Goal: Navigation & Orientation: Find specific page/section

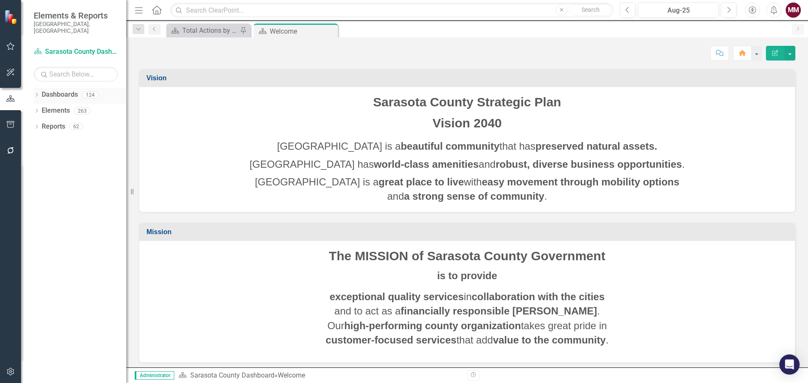
click at [39, 93] on icon "Dropdown" at bounding box center [37, 95] width 6 height 5
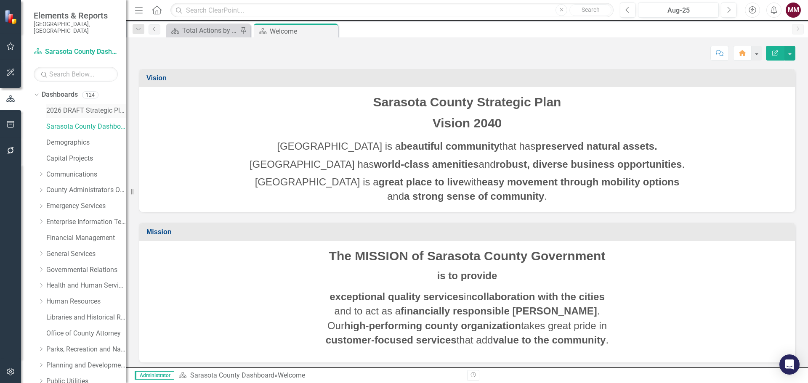
click at [56, 106] on link "2026 DRAFT Strategic Plan" at bounding box center [86, 111] width 80 height 10
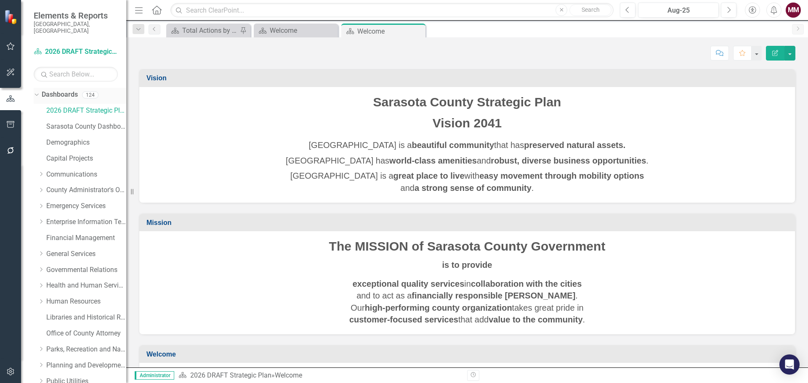
click at [38, 93] on div "Dropdown Dashboards 124" at bounding box center [80, 96] width 93 height 16
click at [37, 92] on icon "Dropdown" at bounding box center [35, 95] width 5 height 6
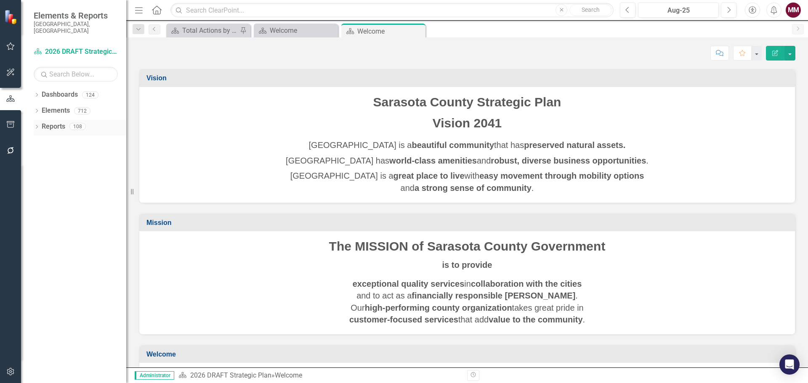
click at [35, 124] on div "Dropdown" at bounding box center [37, 127] width 6 height 7
click at [37, 109] on icon "Dropdown" at bounding box center [37, 111] width 6 height 5
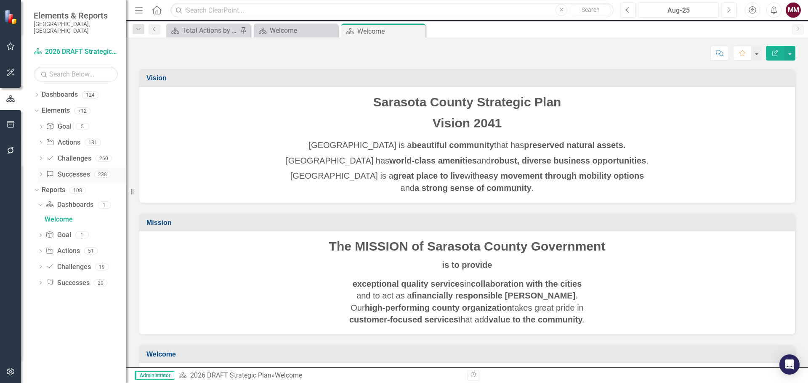
click at [75, 170] on link "Success Successes" at bounding box center [68, 175] width 44 height 10
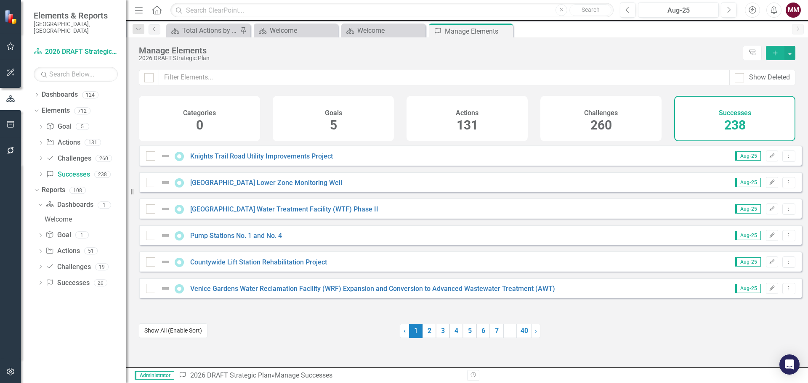
click at [180, 332] on button "Show All (Enable Sort)" at bounding box center [173, 331] width 69 height 15
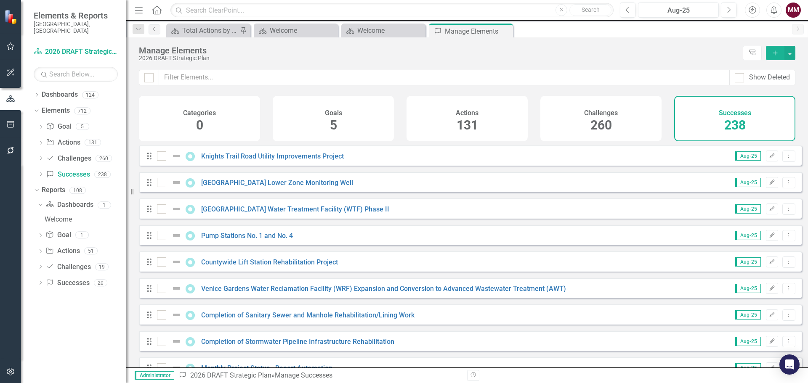
click at [40, 282] on icon "Dropdown" at bounding box center [40, 284] width 6 height 5
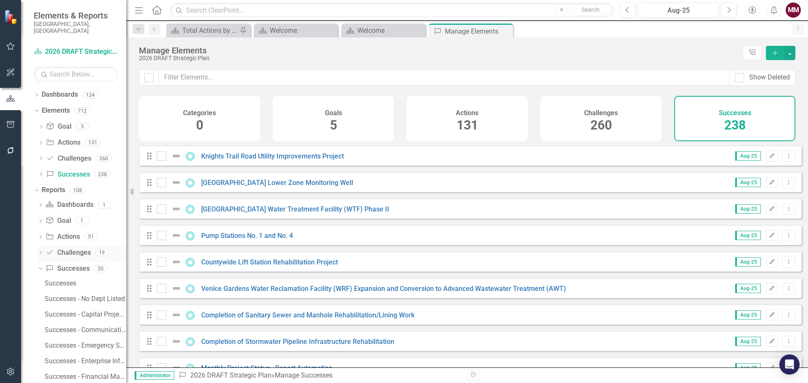
drag, startPoint x: 127, startPoint y: 191, endPoint x: 175, endPoint y: 239, distance: 68.4
click at [133, 191] on div "Resize" at bounding box center [129, 191] width 7 height 383
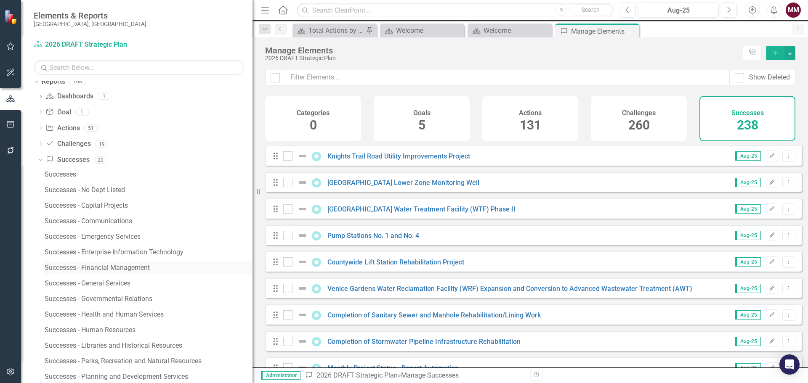
scroll to position [126, 0]
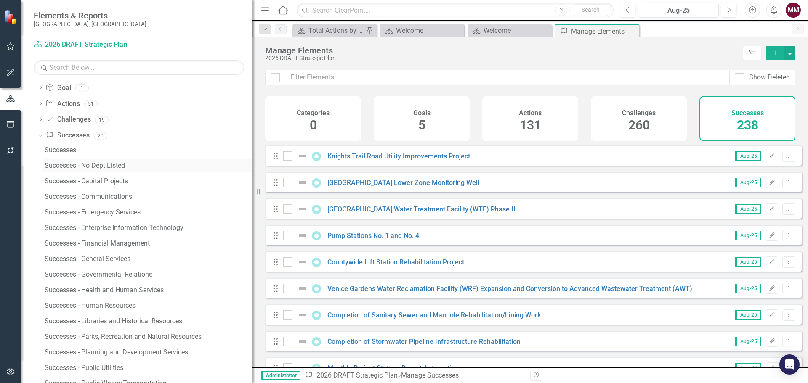
click at [108, 166] on div "Successes - No Dept Listed" at bounding box center [149, 166] width 208 height 8
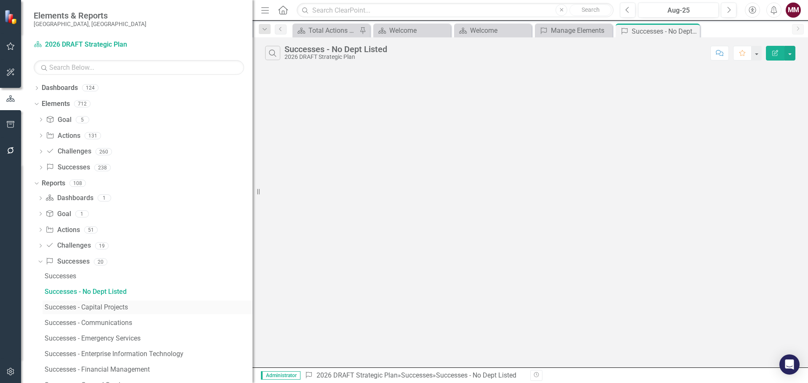
click at [104, 307] on div "Successes - Capital Projects" at bounding box center [149, 308] width 208 height 8
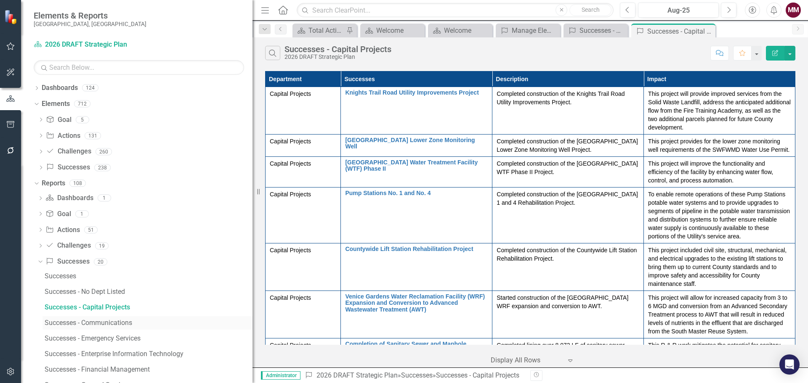
click at [101, 324] on div "Successes - Communications" at bounding box center [149, 323] width 208 height 8
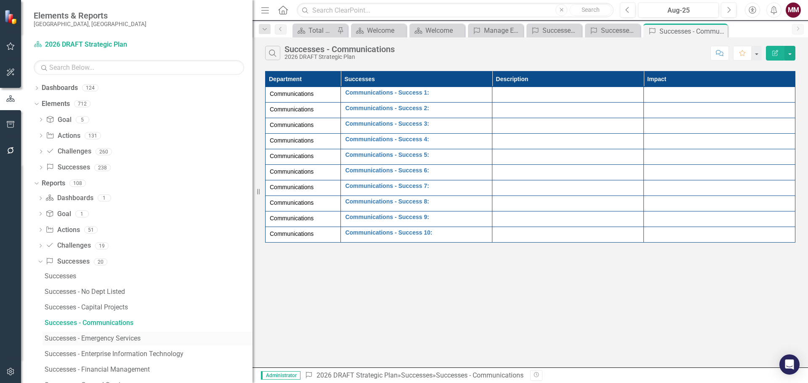
click at [101, 340] on div "Successes - Emergency Services" at bounding box center [149, 339] width 208 height 8
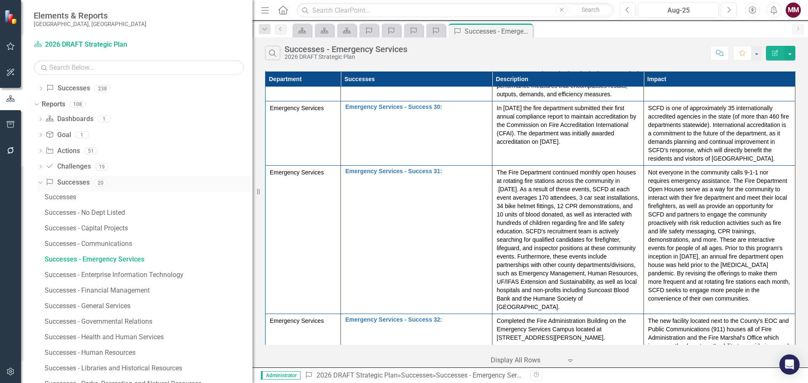
scroll to position [84, 0]
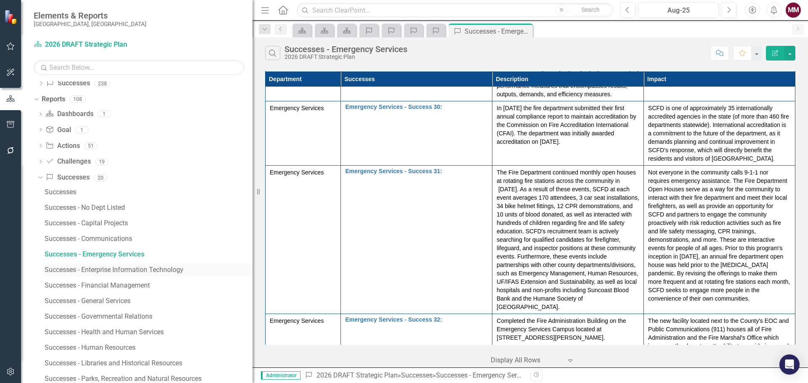
click at [158, 270] on div "Successes - Enterprise Information Technology" at bounding box center [149, 270] width 208 height 8
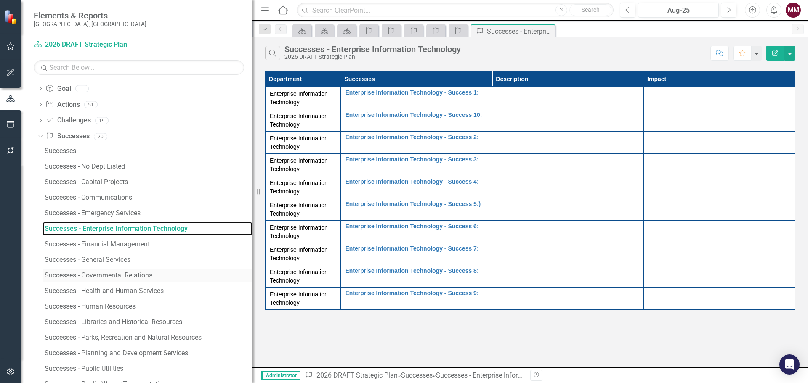
scroll to position [126, 0]
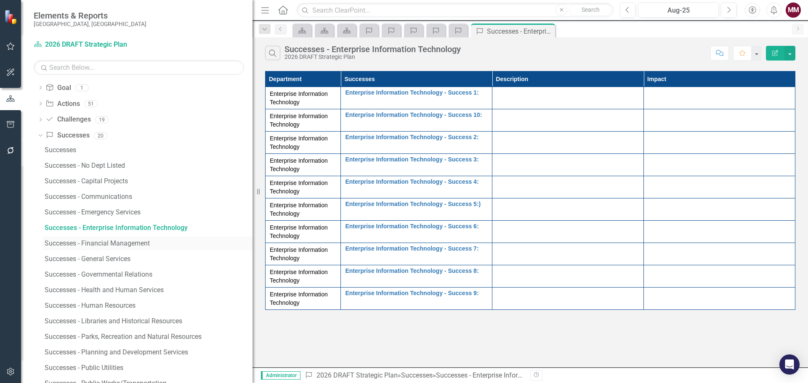
click at [117, 246] on div "Successes - Financial Management" at bounding box center [149, 244] width 208 height 8
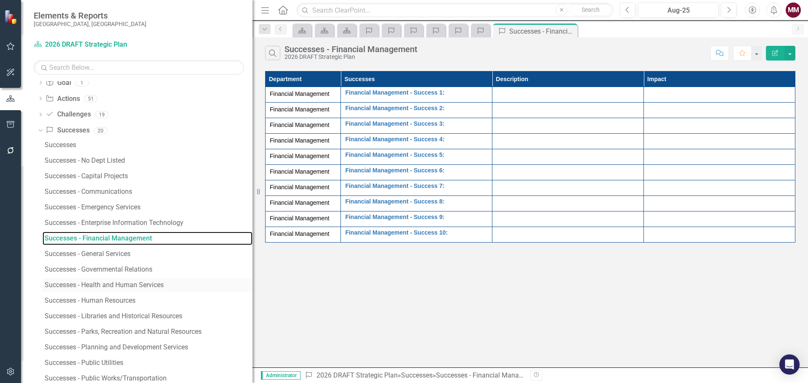
scroll to position [168, 0]
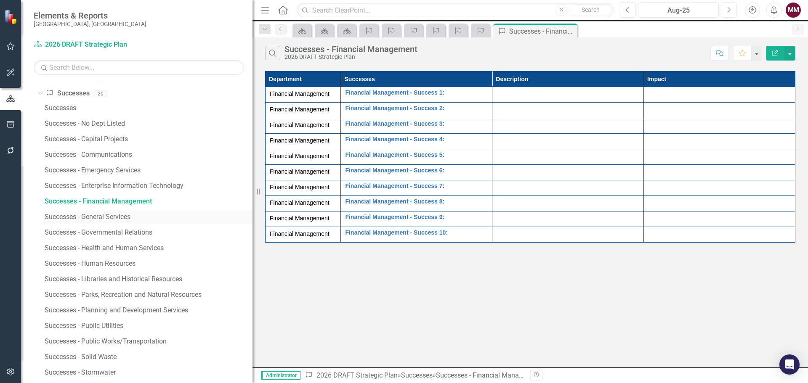
click at [93, 217] on div "Successes - General Services" at bounding box center [149, 217] width 208 height 8
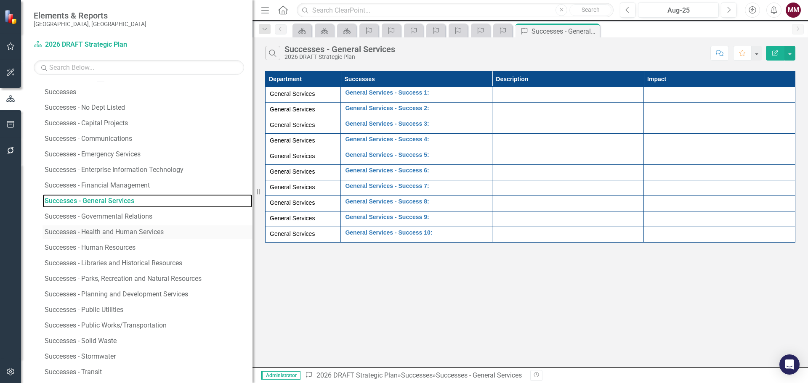
scroll to position [210, 0]
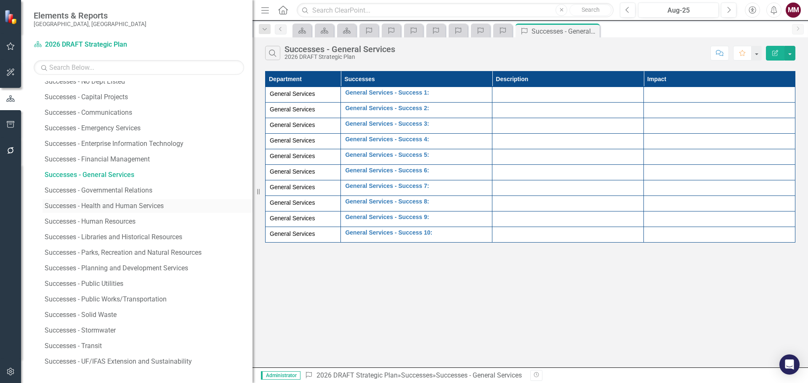
click at [101, 206] on div "Successes - Health and Human Services" at bounding box center [149, 206] width 208 height 8
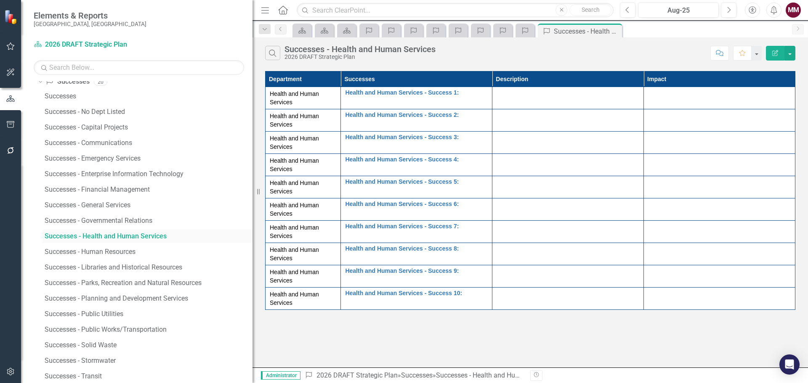
scroll to position [208, 0]
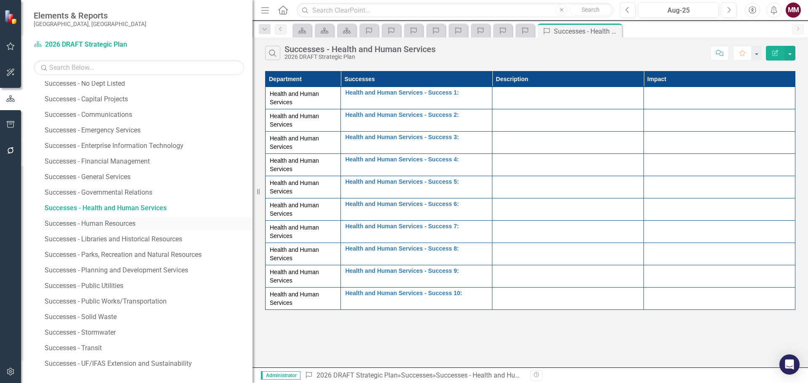
click at [94, 225] on div "Successes - Human Resources" at bounding box center [149, 224] width 208 height 8
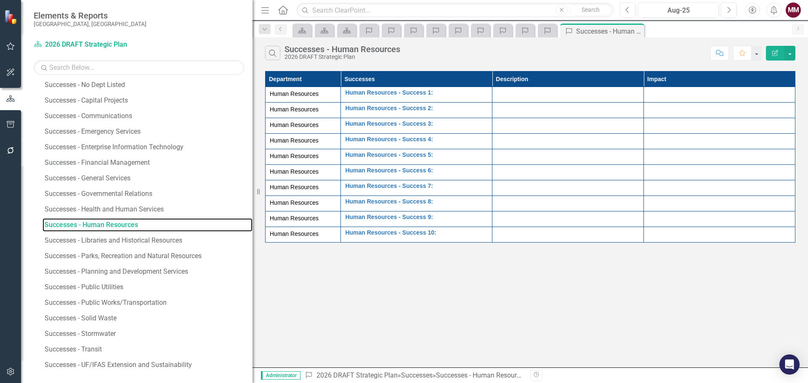
scroll to position [210, 0]
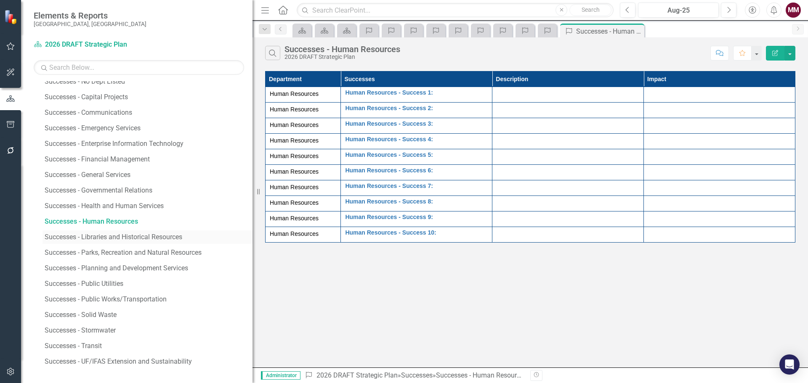
click at [114, 237] on div "Successes - Libraries and Historical Resources" at bounding box center [149, 238] width 208 height 8
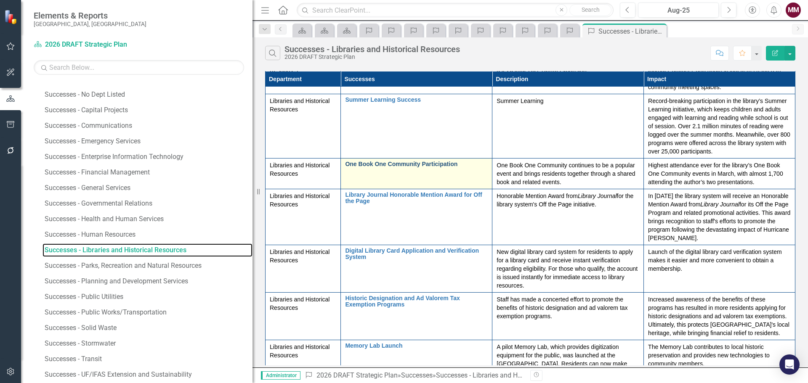
scroll to position [161, 0]
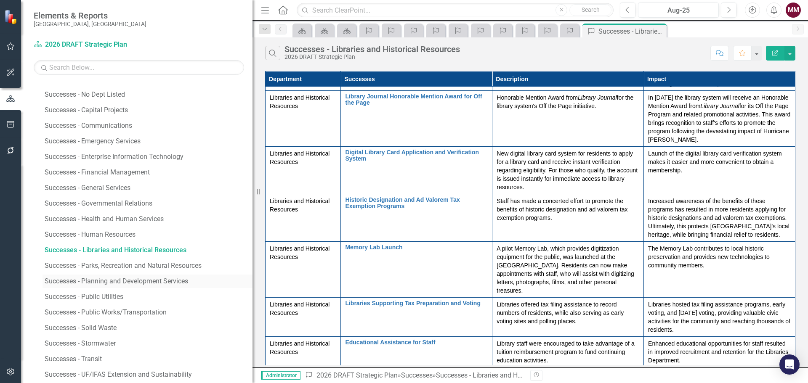
click at [141, 280] on div "Successes - Planning and Development Services" at bounding box center [149, 282] width 208 height 8
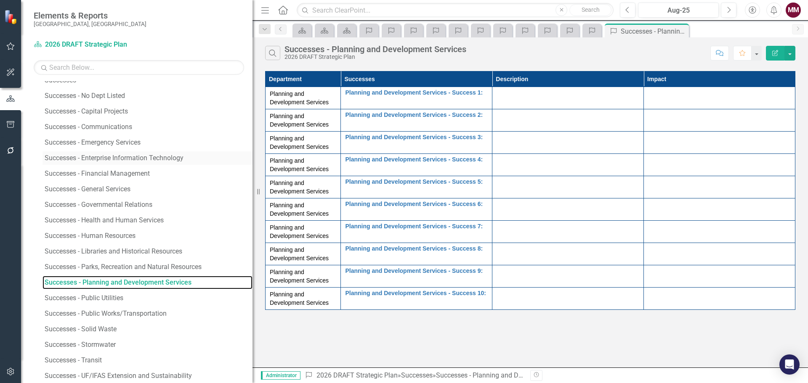
scroll to position [210, 0]
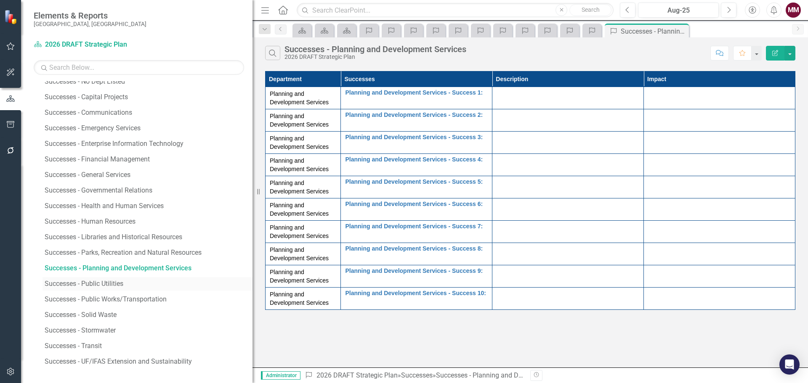
click at [109, 283] on div "Successes - Public Utilities" at bounding box center [149, 284] width 208 height 8
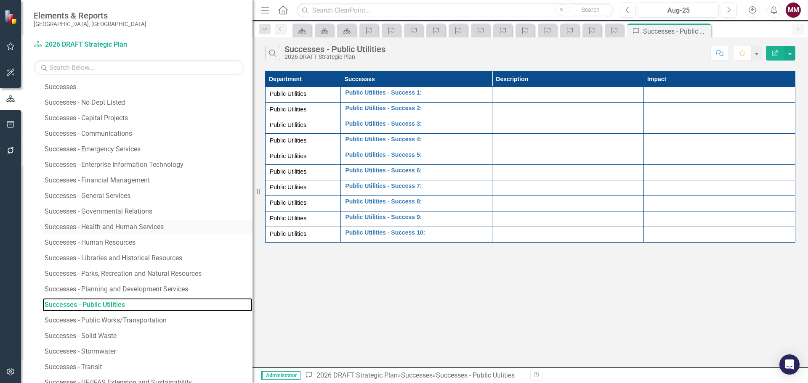
scroll to position [210, 0]
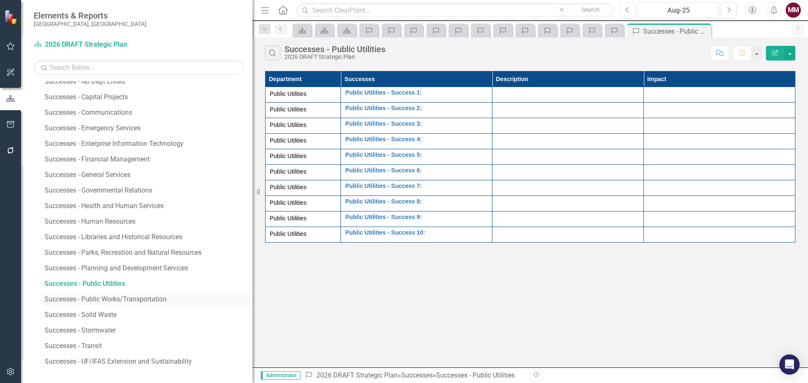
click at [98, 296] on div "Successes - Public Works/Transportation" at bounding box center [149, 300] width 208 height 8
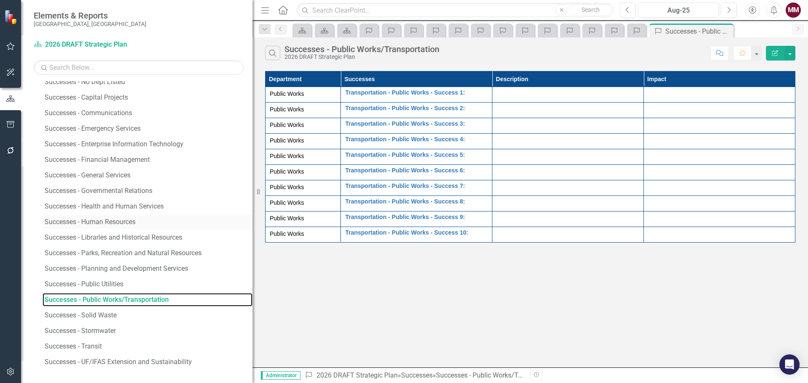
scroll to position [210, 0]
click at [87, 312] on div "Successes - Solid Waste" at bounding box center [149, 315] width 208 height 8
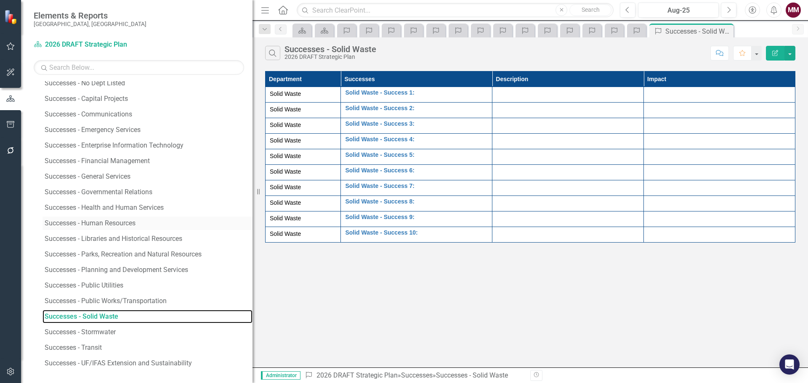
scroll to position [210, 0]
click at [101, 330] on div "Successes - Stormwater" at bounding box center [149, 331] width 208 height 8
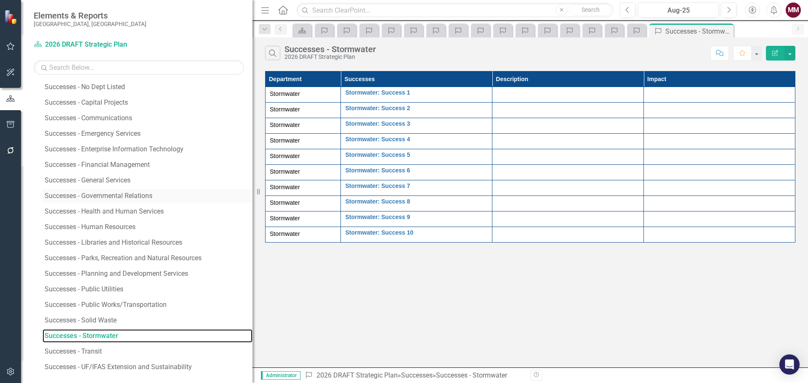
scroll to position [210, 0]
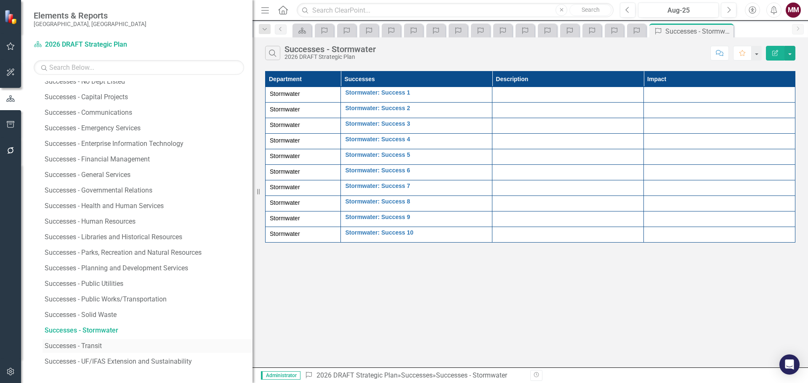
click at [84, 344] on div "Successes - Transit" at bounding box center [149, 347] width 208 height 8
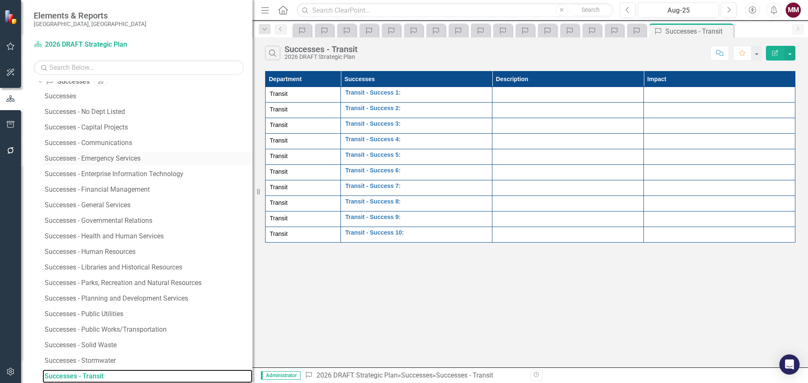
scroll to position [210, 0]
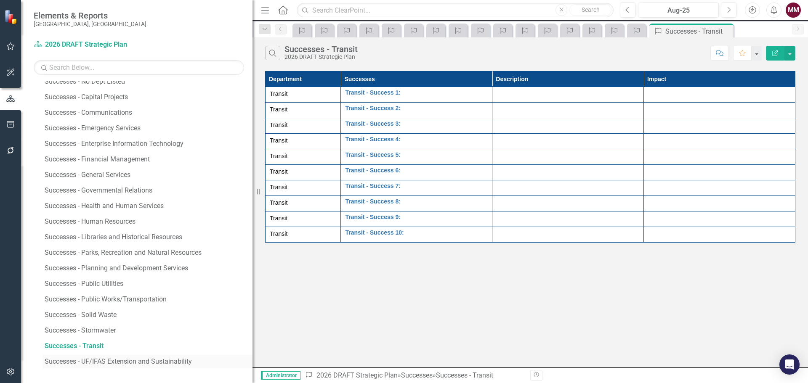
click at [129, 360] on div "Successes - UF/IFAS Extension and Sustainability" at bounding box center [149, 362] width 208 height 8
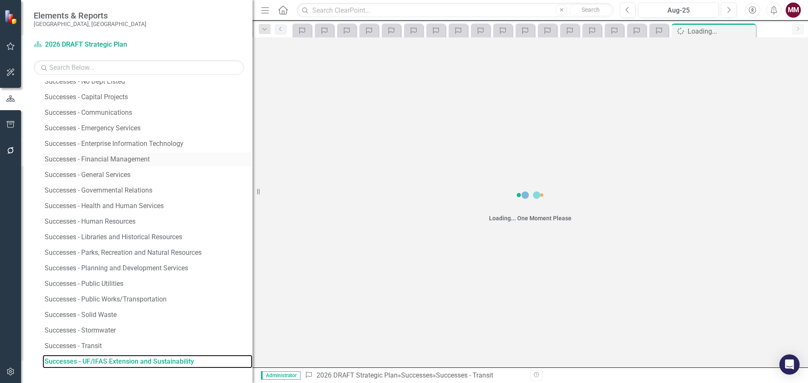
scroll to position [196, 0]
